Goal: Task Accomplishment & Management: Manage account settings

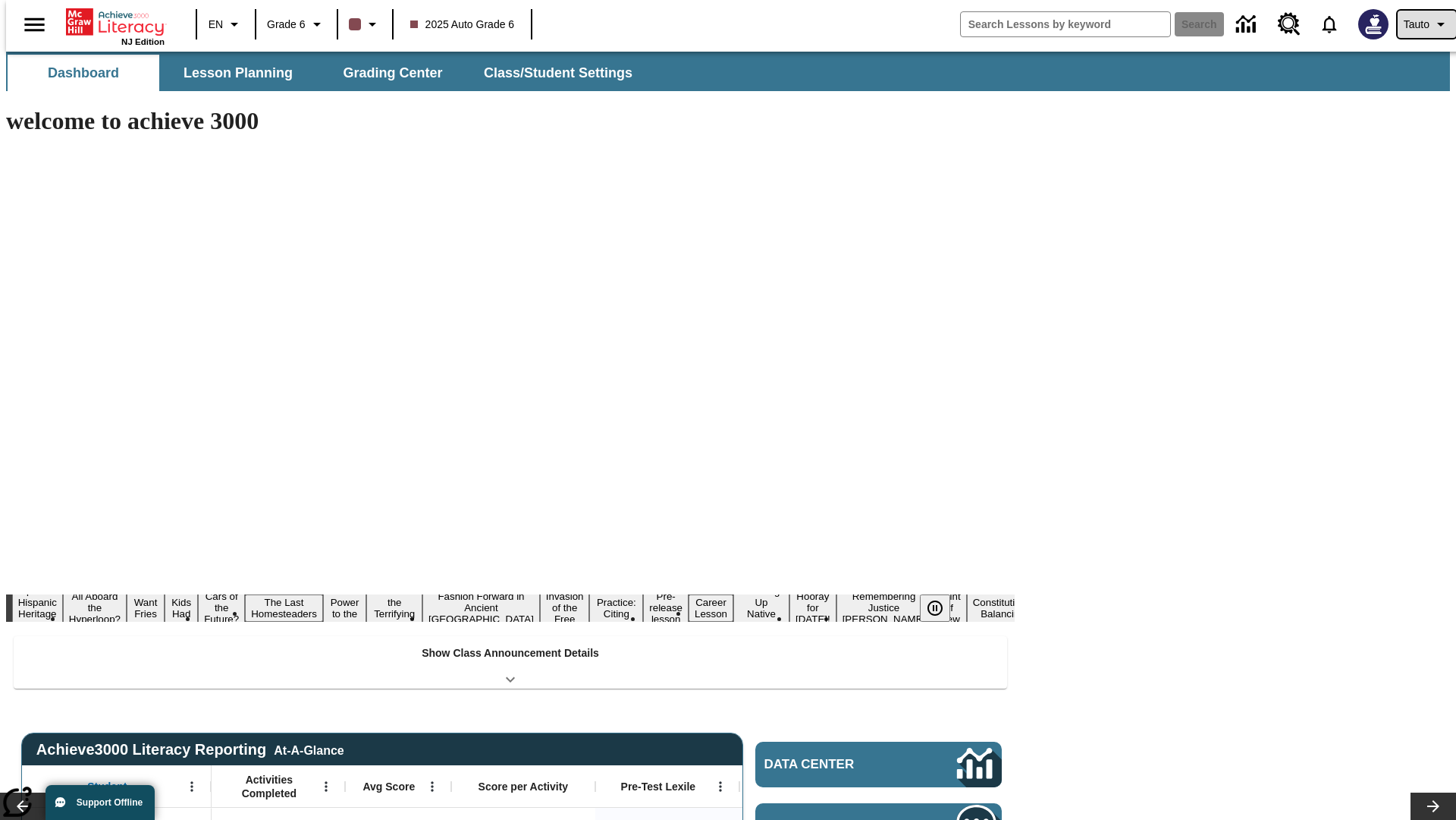
click at [1419, 24] on span "Tauto" at bounding box center [1417, 24] width 26 height 16
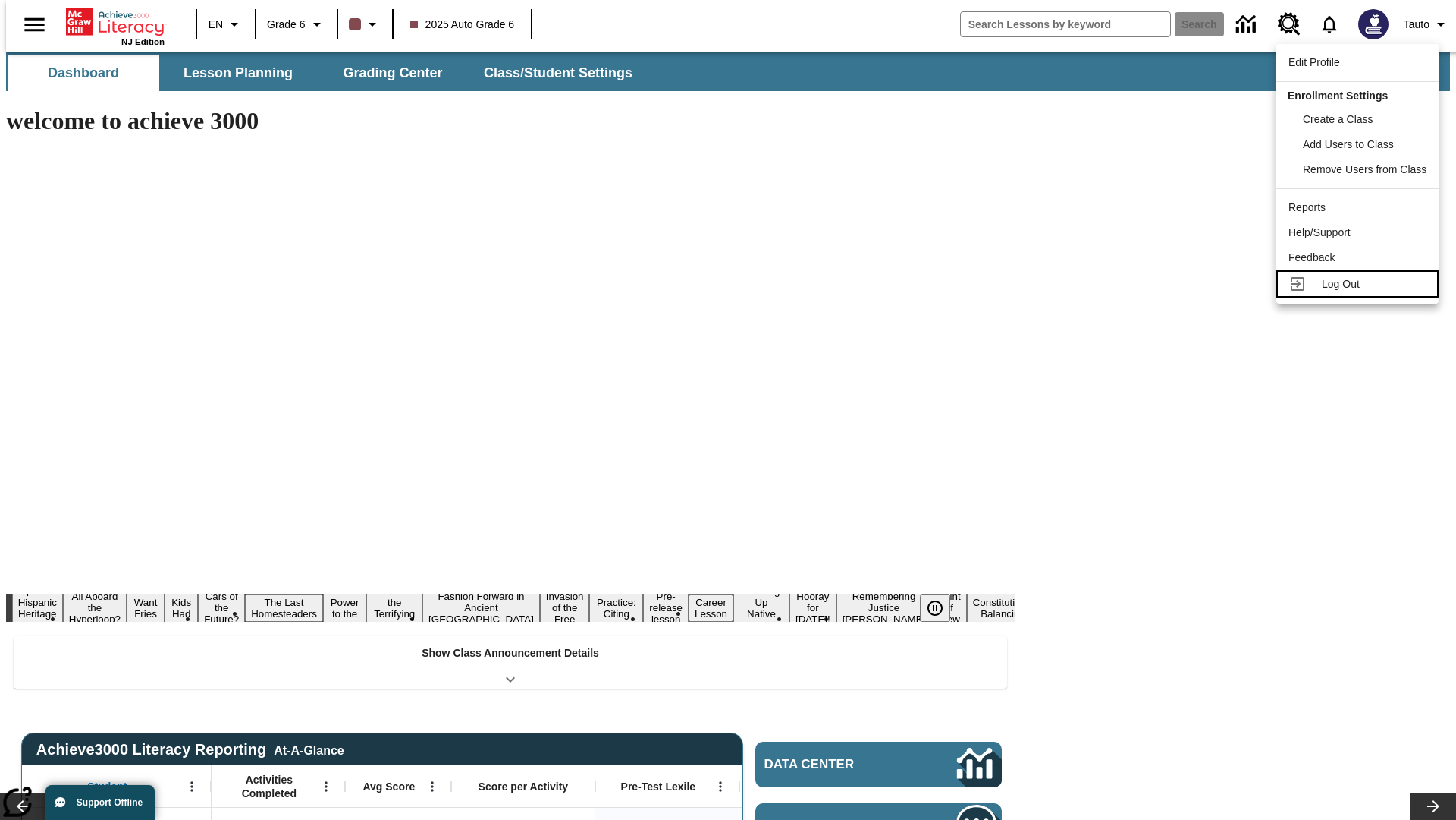
click at [1360, 283] on span "Log Out" at bounding box center [1341, 283] width 38 height 12
